Goal: Navigation & Orientation: Understand site structure

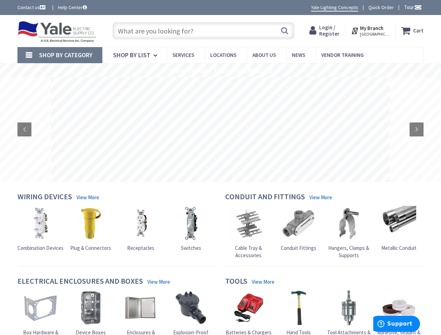
click at [220, 168] on rs-layer at bounding box center [220, 129] width 339 height 105
click at [412, 7] on span "Tour" at bounding box center [413, 7] width 18 height 7
click at [418, 7] on div at bounding box center [220, 167] width 441 height 335
click at [371, 31] on strong "My Branch" at bounding box center [371, 28] width 23 height 7
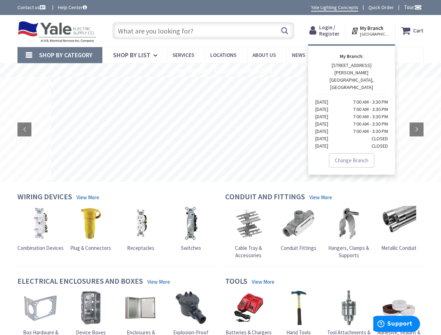
click at [60, 55] on span "Shop By Category" at bounding box center [65, 55] width 53 height 8
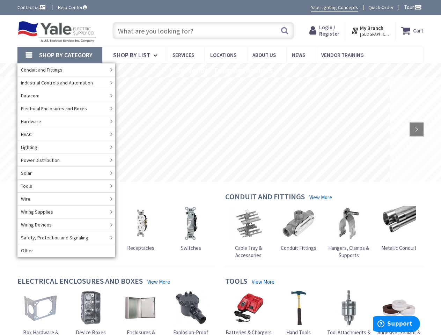
click at [220, 70] on rs-slide "View Vendor Training Modules" at bounding box center [220, 70] width 441 height 14
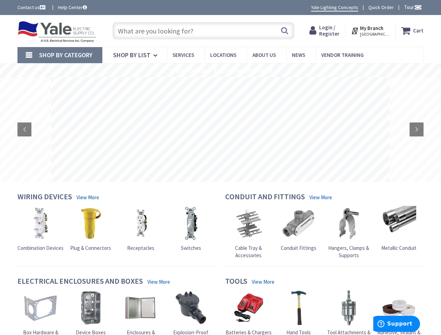
click at [220, 130] on rs-layer at bounding box center [220, 129] width 339 height 105
